Goal: Task Accomplishment & Management: Use online tool/utility

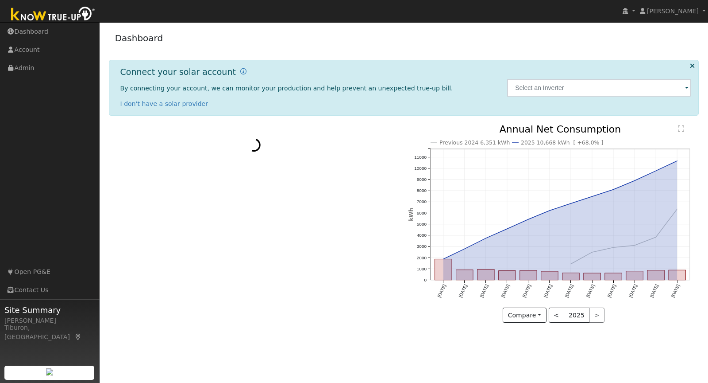
click at [46, 11] on img at bounding box center [53, 15] width 93 height 20
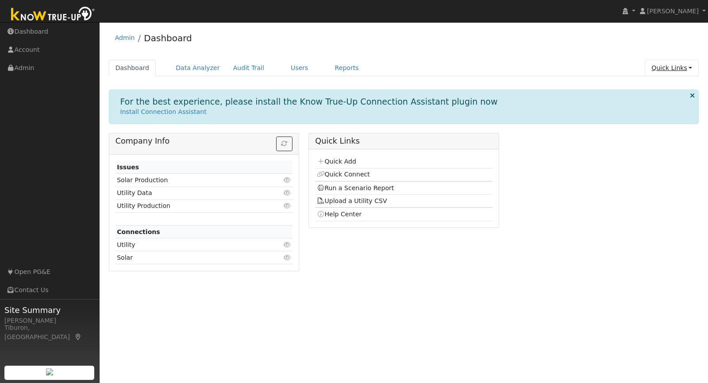
click at [685, 63] on link "Quick Links" at bounding box center [672, 68] width 54 height 16
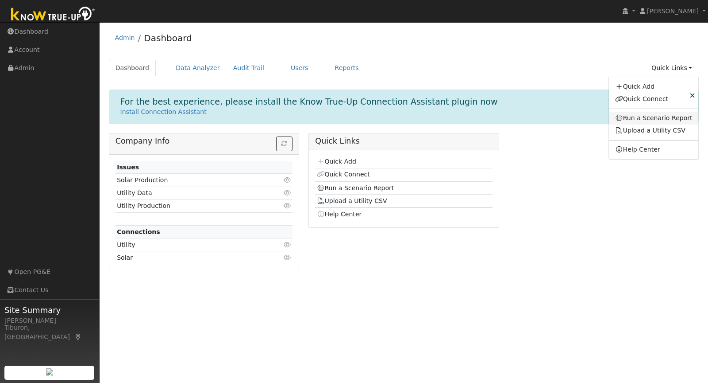
click at [663, 116] on link "Run a Scenario Report" at bounding box center [654, 118] width 90 height 12
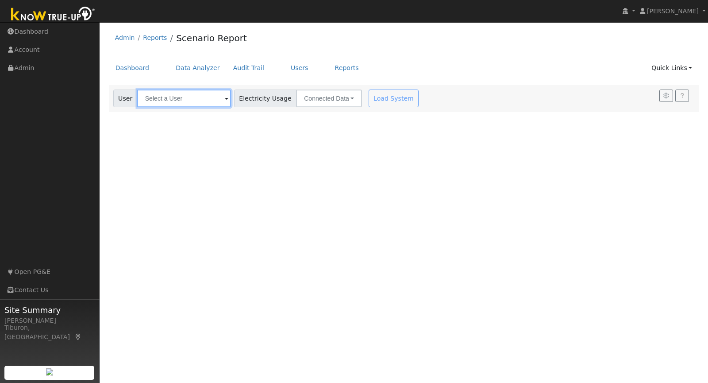
click at [182, 96] on input "text" at bounding box center [184, 98] width 94 height 18
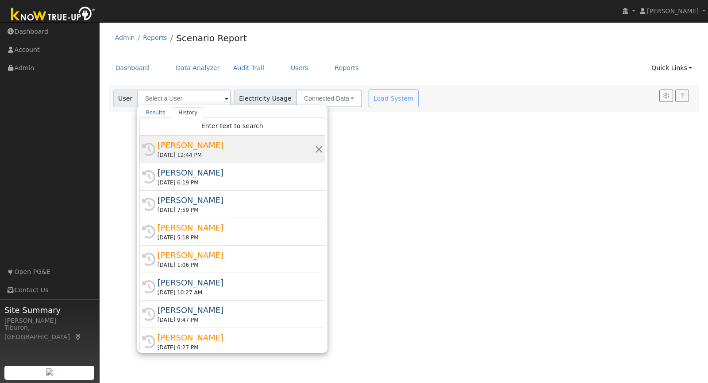
click at [196, 143] on div "Diane Atallah" at bounding box center [237, 145] width 158 height 12
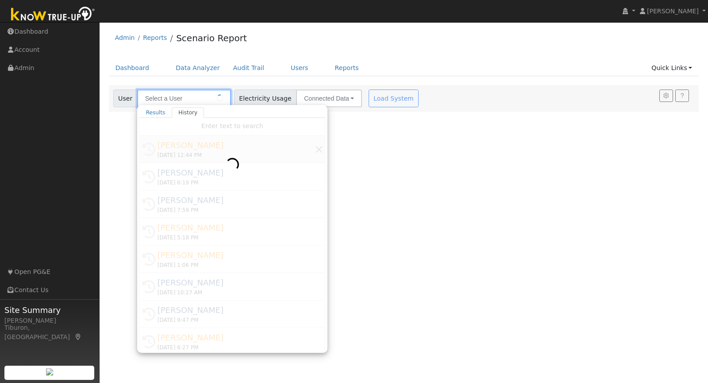
type input "Diane Atallah"
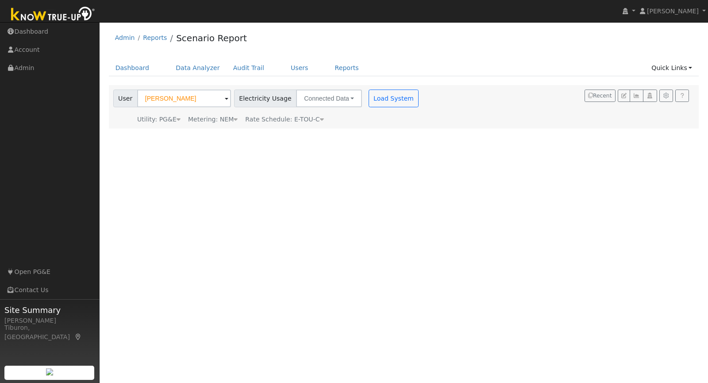
click at [228, 116] on div "Metering: NEM" at bounding box center [213, 119] width 50 height 9
click at [243, 132] on button "NEM" at bounding box center [256, 133] width 35 height 18
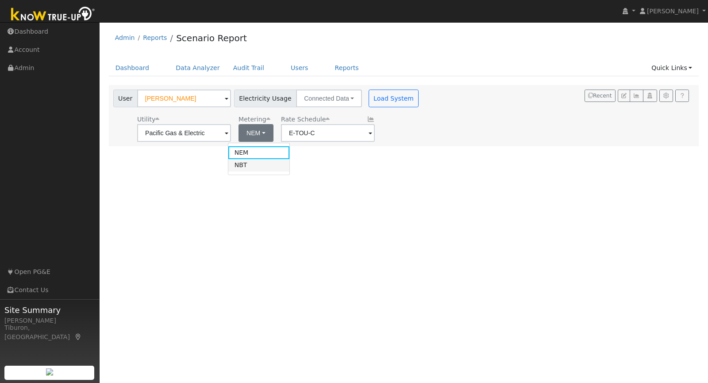
click at [250, 163] on link "NBT" at bounding box center [259, 165] width 62 height 12
type input "E-ELEC"
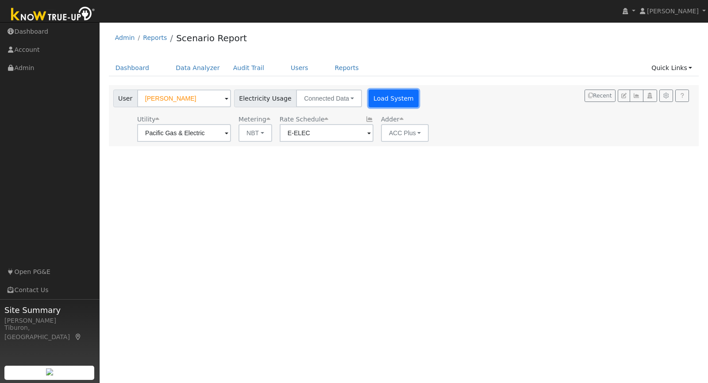
click at [382, 97] on button "Load System" at bounding box center [394, 98] width 50 height 18
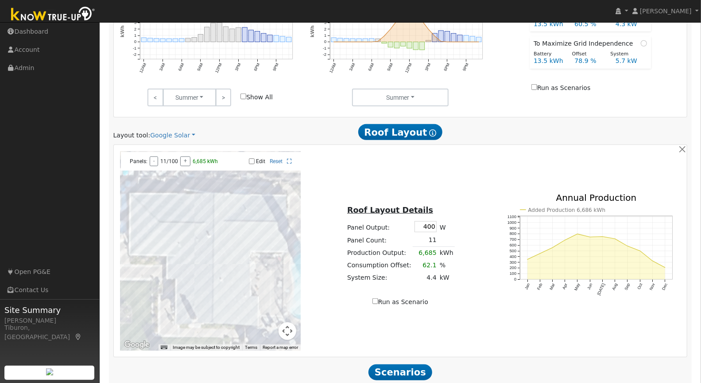
scroll to position [470, 0]
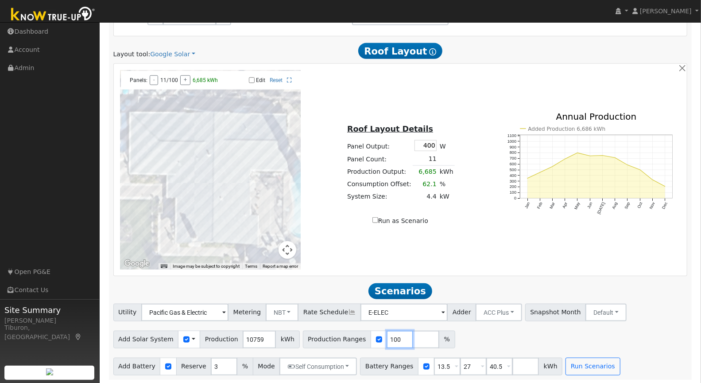
drag, startPoint x: 389, startPoint y: 340, endPoint x: 348, endPoint y: 338, distance: 40.3
click at [348, 338] on div "Production Ranges 100 %" at bounding box center [379, 339] width 152 height 18
type input "174"
drag, startPoint x: 491, startPoint y: 364, endPoint x: 448, endPoint y: 365, distance: 43.0
click at [448, 365] on div "Battery Ranges 13.5 Overrides Reserve % Mode None None Self Consumption Peak Sa…" at bounding box center [461, 366] width 202 height 18
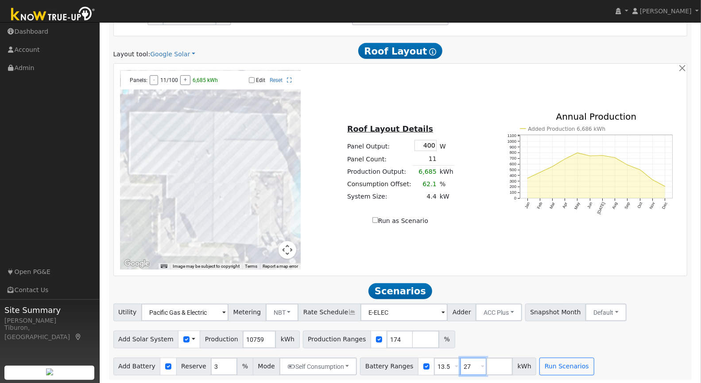
drag, startPoint x: 460, startPoint y: 364, endPoint x: 447, endPoint y: 363, distance: 13.3
click at [447, 363] on div "Battery Ranges 13.5 Overrides Reserve % Mode None None Self Consumption Peak Sa…" at bounding box center [448, 366] width 176 height 18
drag, startPoint x: 438, startPoint y: 366, endPoint x: 417, endPoint y: 364, distance: 20.4
click at [417, 364] on div "Battery Ranges 13.5 Overrides Reserve % Mode None None Self Consumption Peak Sa…" at bounding box center [435, 366] width 150 height 18
type input "16"
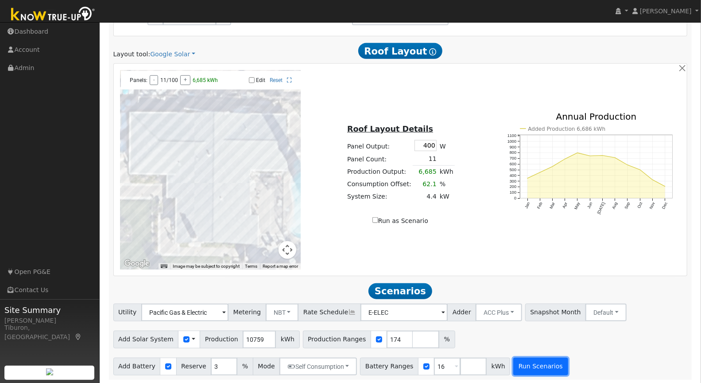
click at [529, 367] on button "Run Scenarios" at bounding box center [540, 366] width 54 height 18
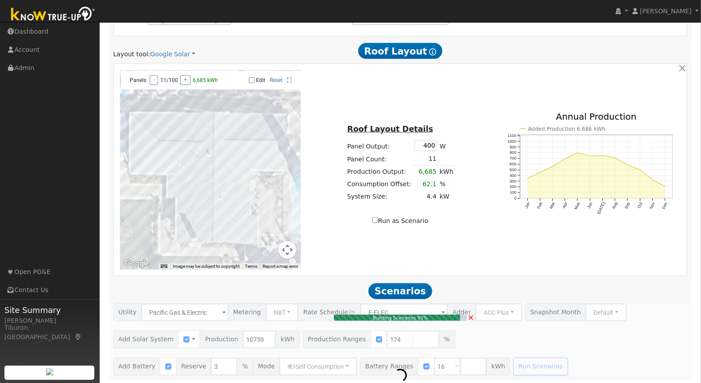
type input "12.5"
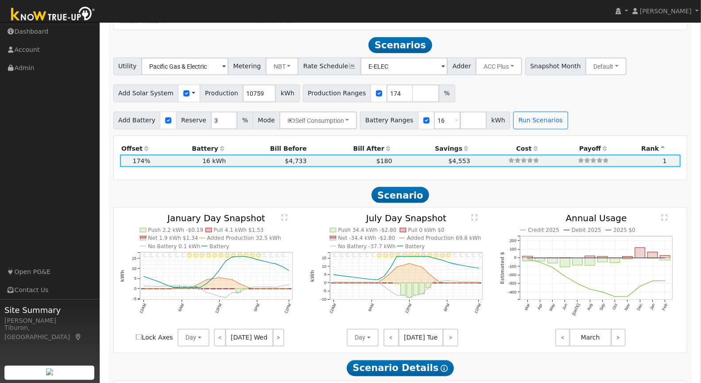
scroll to position [724, 0]
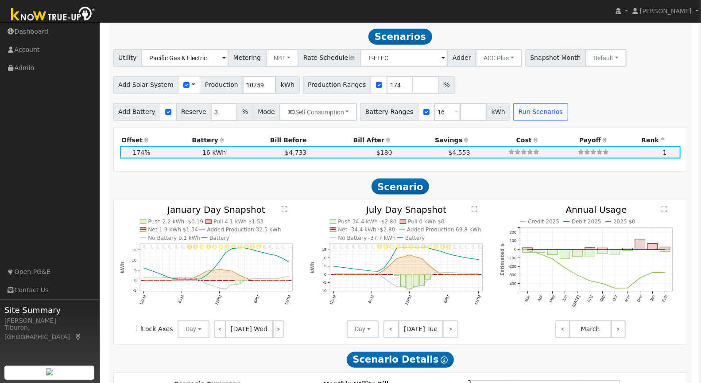
click at [282, 208] on text "" at bounding box center [285, 209] width 6 height 7
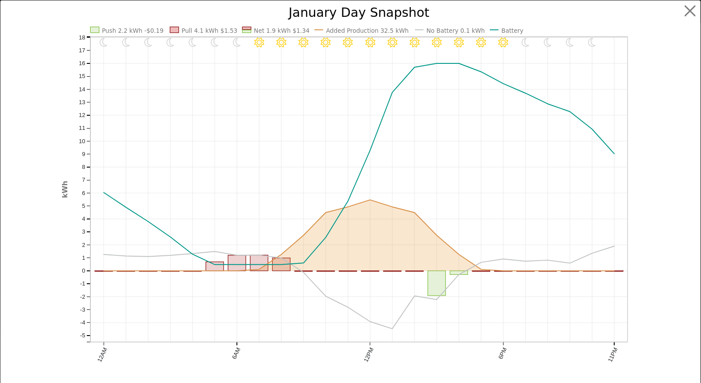
scroll to position [727, 0]
click at [696, 12] on button "button" at bounding box center [697, 11] width 17 height 17
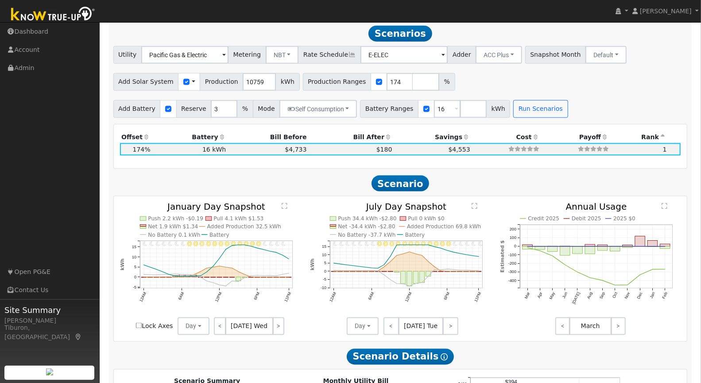
click at [475, 206] on text "" at bounding box center [475, 206] width 6 height 7
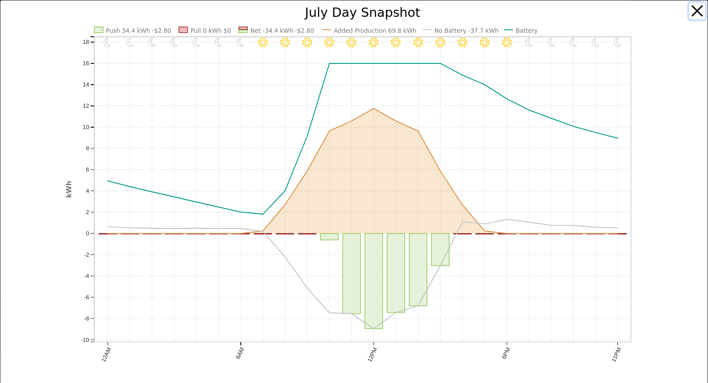
click at [689, 11] on button "button" at bounding box center [697, 11] width 17 height 17
